Goal: Task Accomplishment & Management: Manage account settings

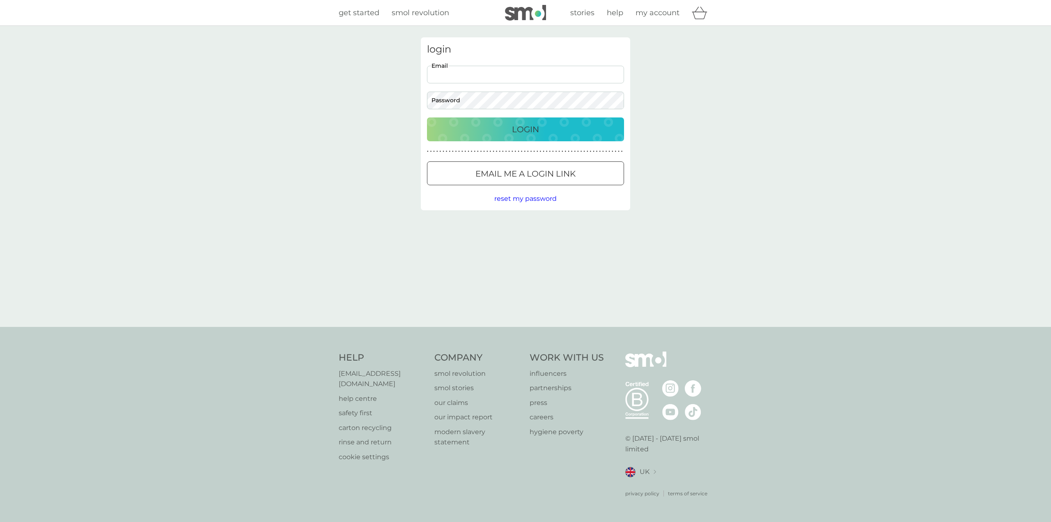
click at [480, 72] on input "Email" at bounding box center [525, 75] width 197 height 18
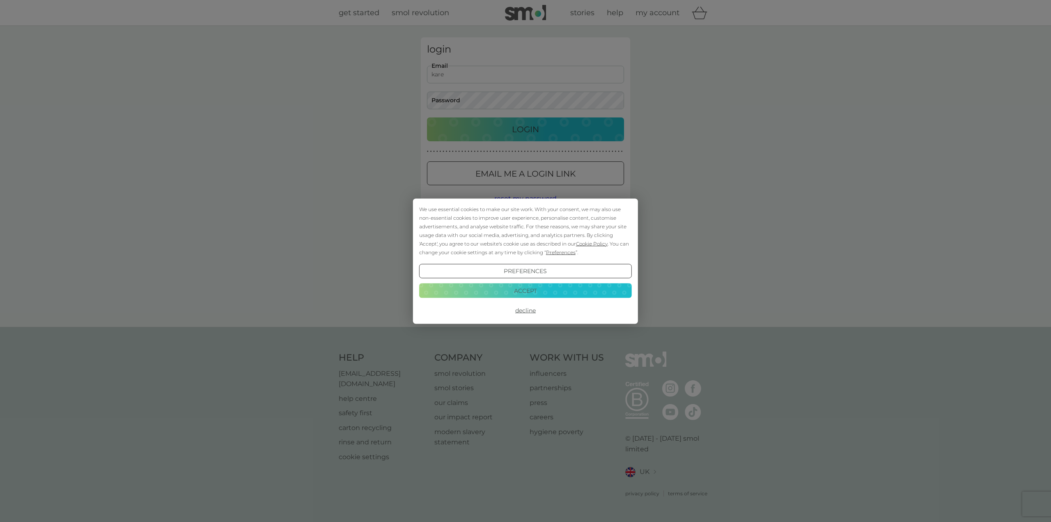
type input "kare"
click at [528, 309] on button "Decline" at bounding box center [525, 310] width 213 height 15
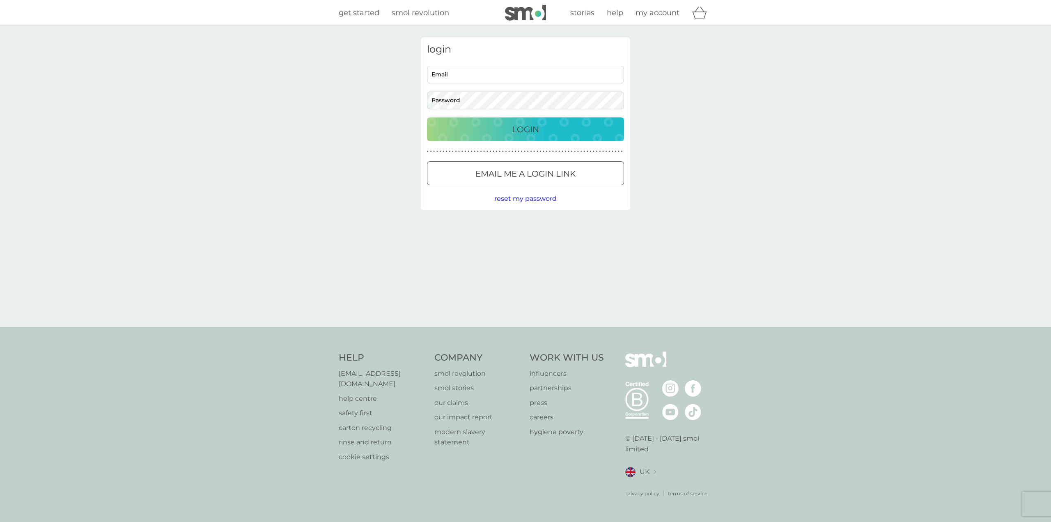
click at [464, 67] on input "Email" at bounding box center [525, 75] width 197 height 18
type input "[PERSON_NAME]"
